Goal: Check status

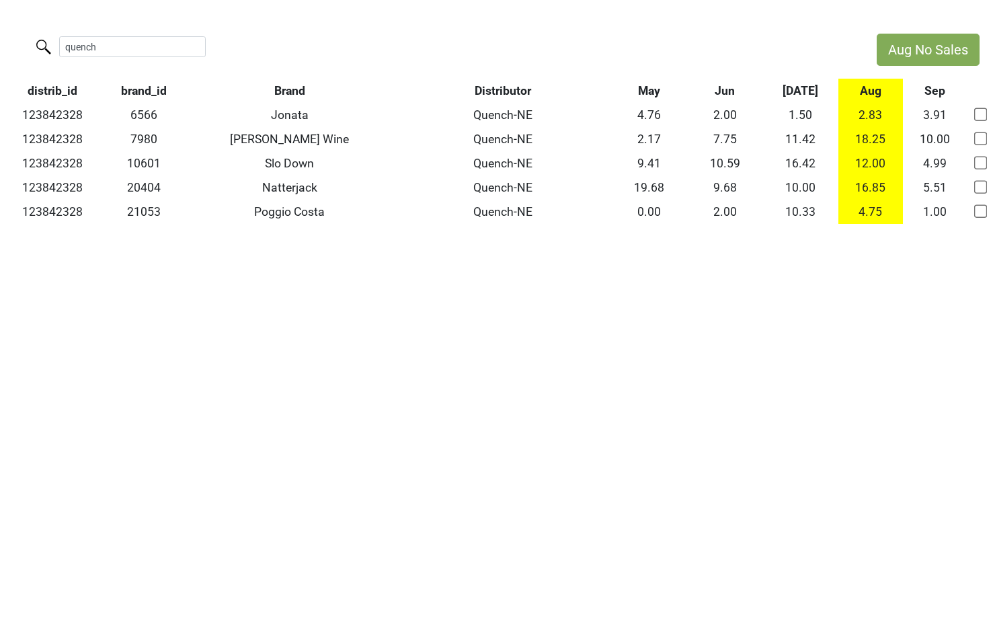
click at [0, 37] on html "Aug No Sales quench distrib_id brand_id Brand Distributor May Jun [DATE] Aug Se…" at bounding box center [496, 129] width 993 height 258
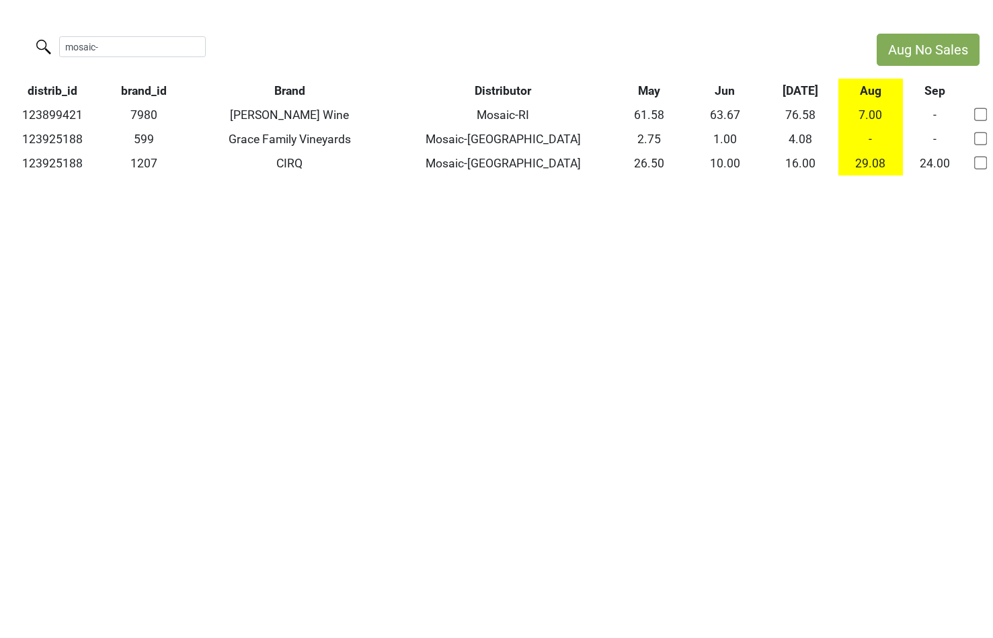
type input "mosaic-"
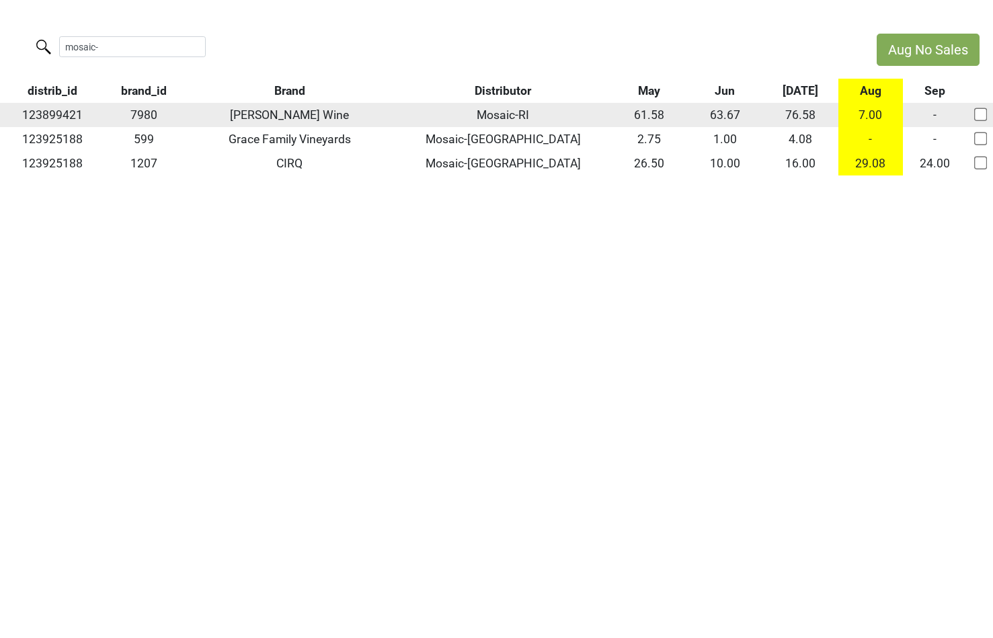
click at [69, 114] on td "123899421" at bounding box center [52, 115] width 104 height 24
copy td "123899421"
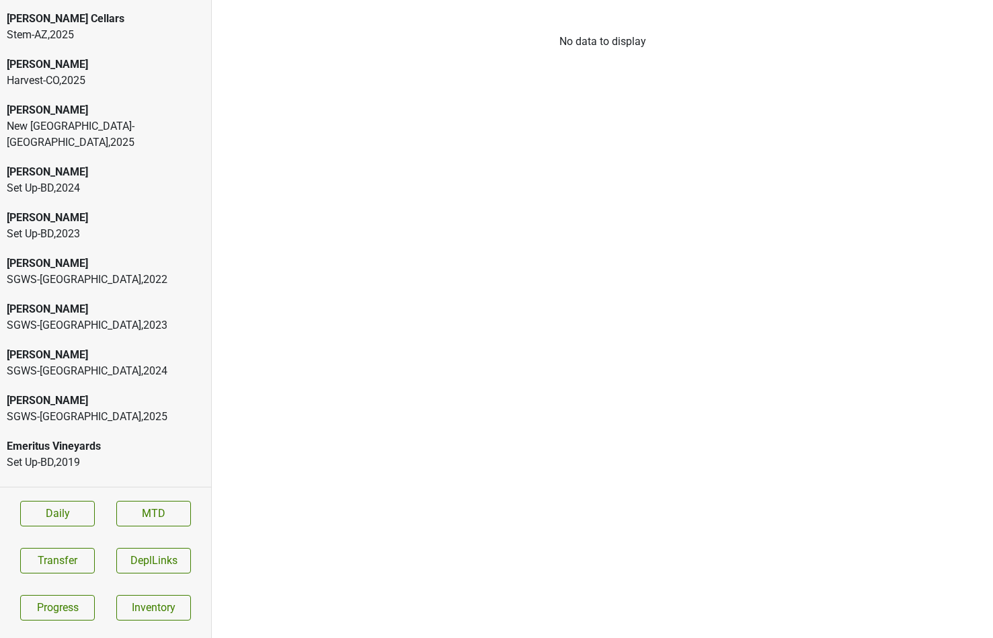
scroll to position [108, 0]
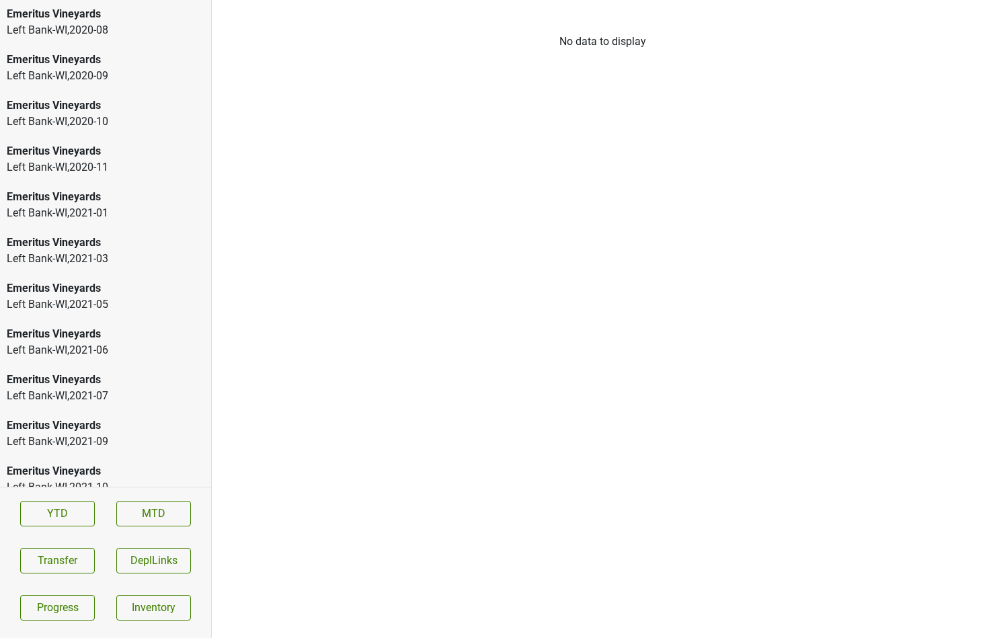
scroll to position [2485, 0]
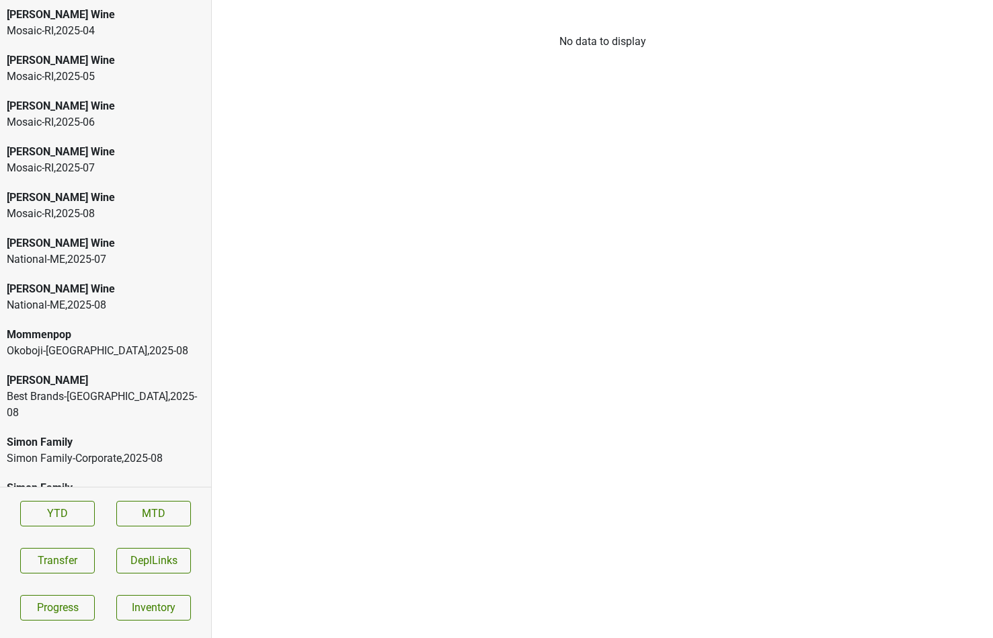
click at [88, 206] on div "Mosaic-[GEOGRAPHIC_DATA] , 2025 - 08" at bounding box center [106, 214] width 198 height 16
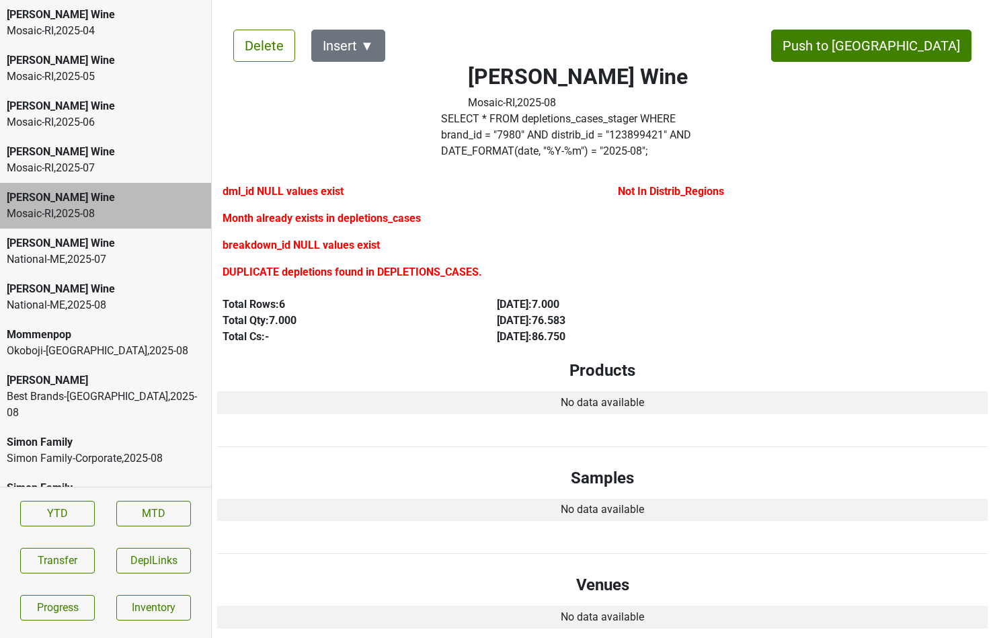
click at [95, 160] on div "Mosaic-[GEOGRAPHIC_DATA] , 2025 - 07" at bounding box center [106, 168] width 198 height 16
